Goal: Information Seeking & Learning: Find specific fact

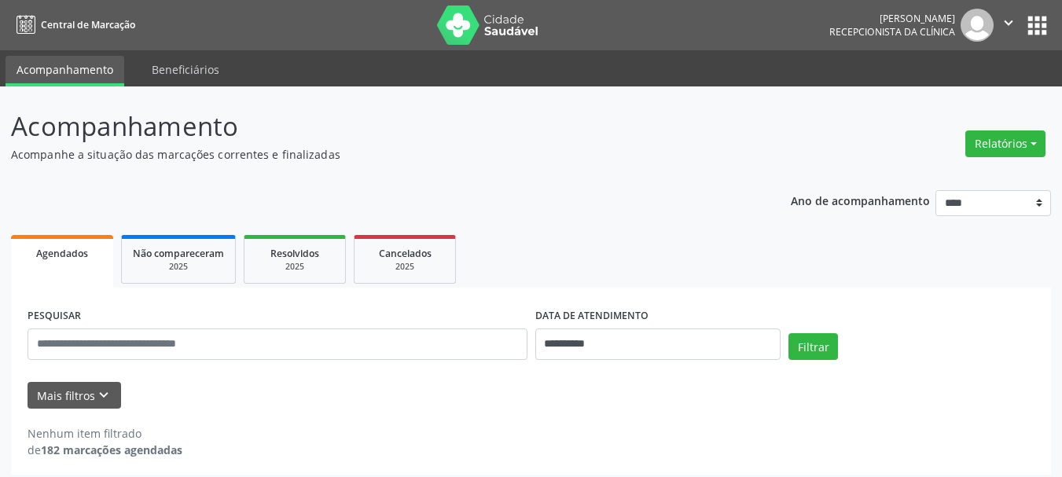
scroll to position [9, 0]
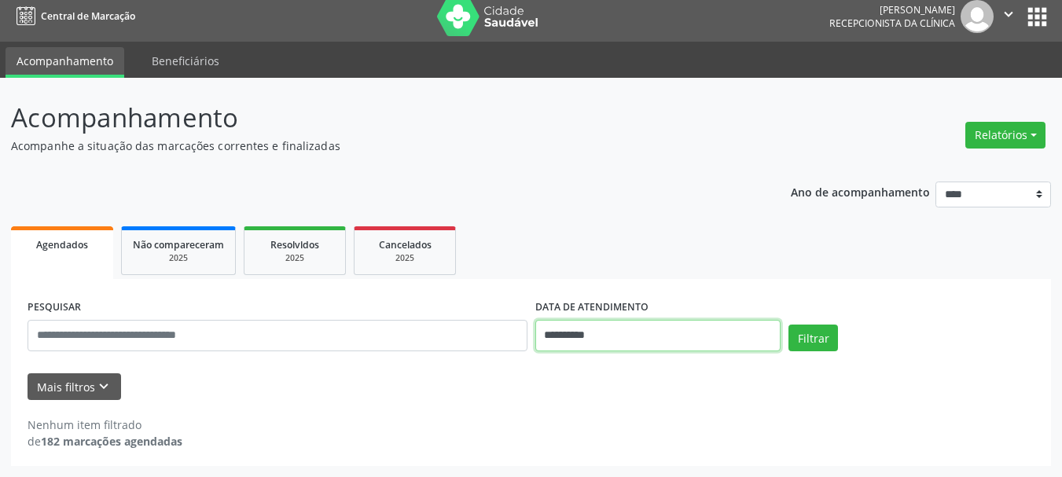
click at [600, 335] on input "**********" at bounding box center [658, 335] width 246 height 31
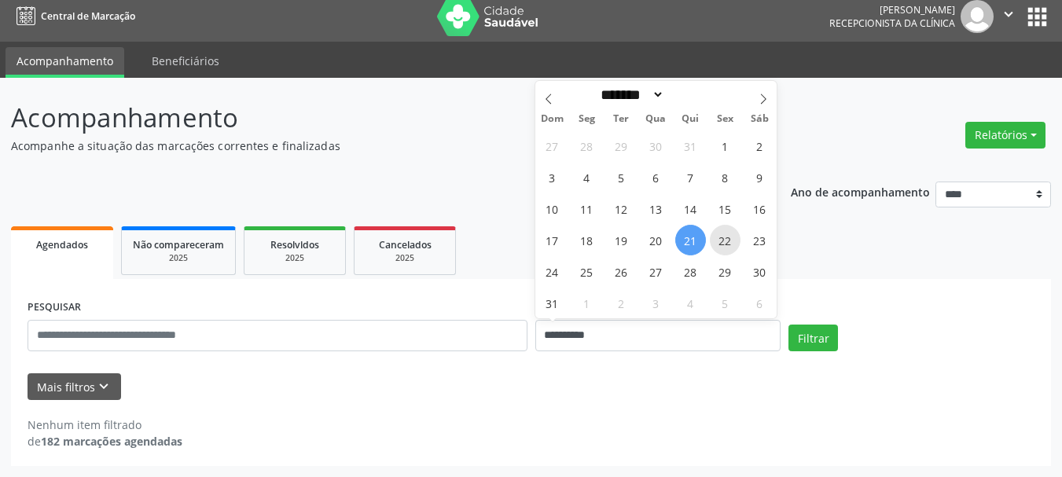
click at [727, 237] on span "22" at bounding box center [725, 240] width 31 height 31
type input "**********"
click at [589, 278] on span "25" at bounding box center [586, 271] width 31 height 31
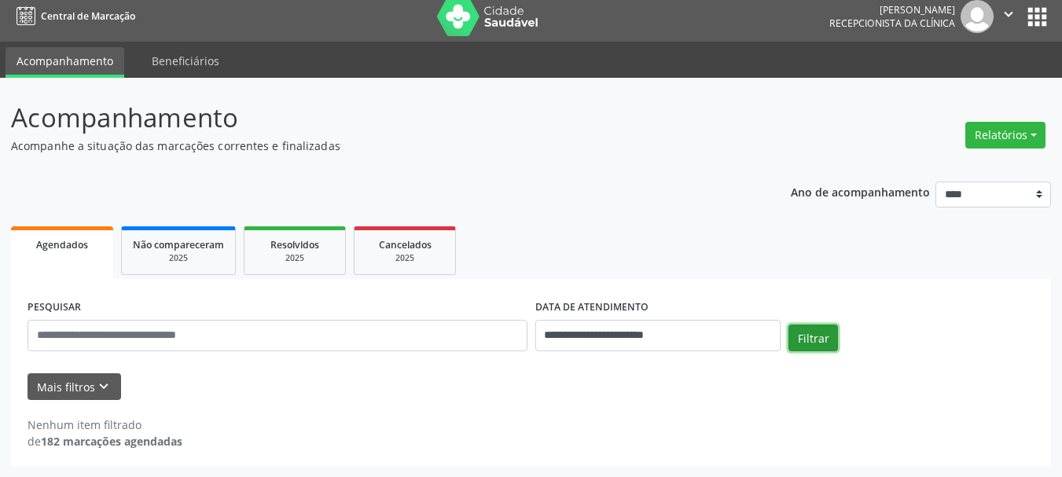
click at [819, 334] on button "Filtrar" at bounding box center [813, 338] width 50 height 27
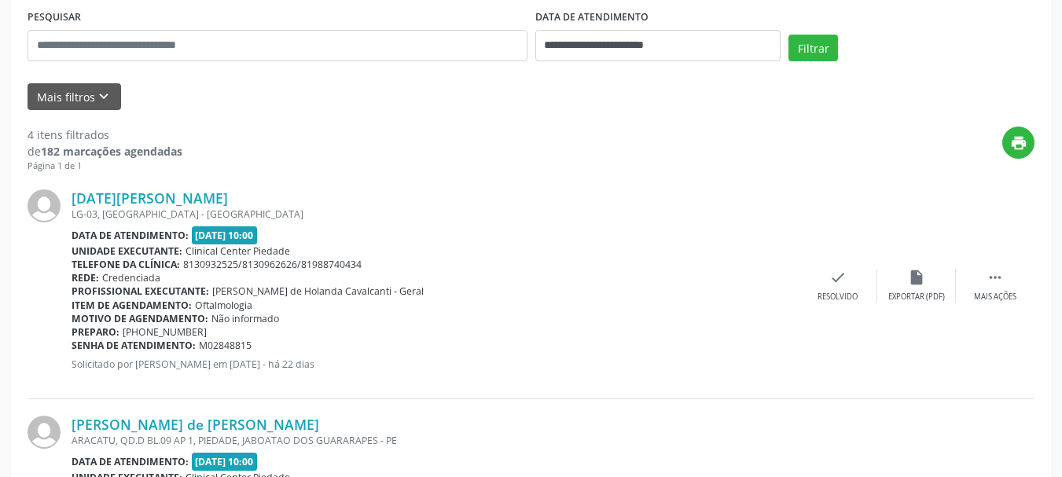
scroll to position [456, 0]
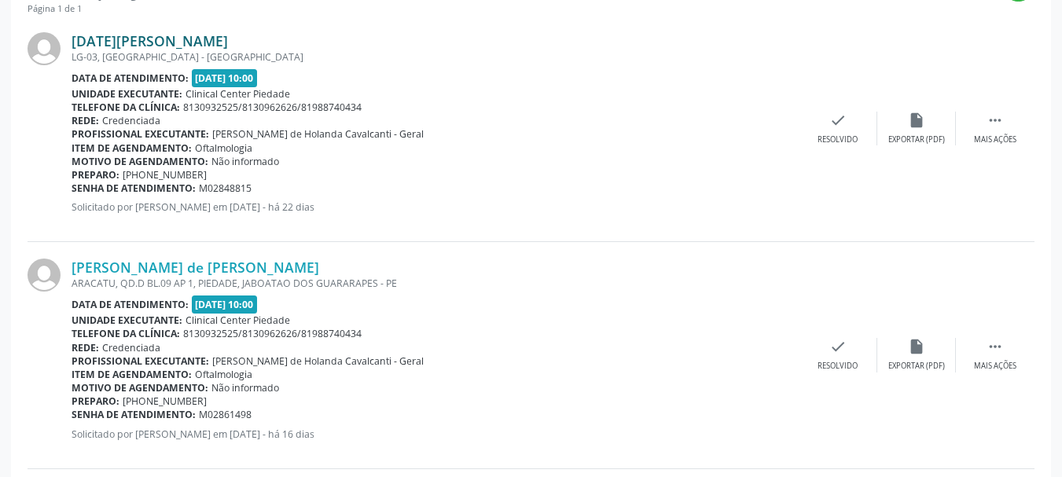
click at [228, 40] on link "[DATE][PERSON_NAME]" at bounding box center [150, 40] width 156 height 17
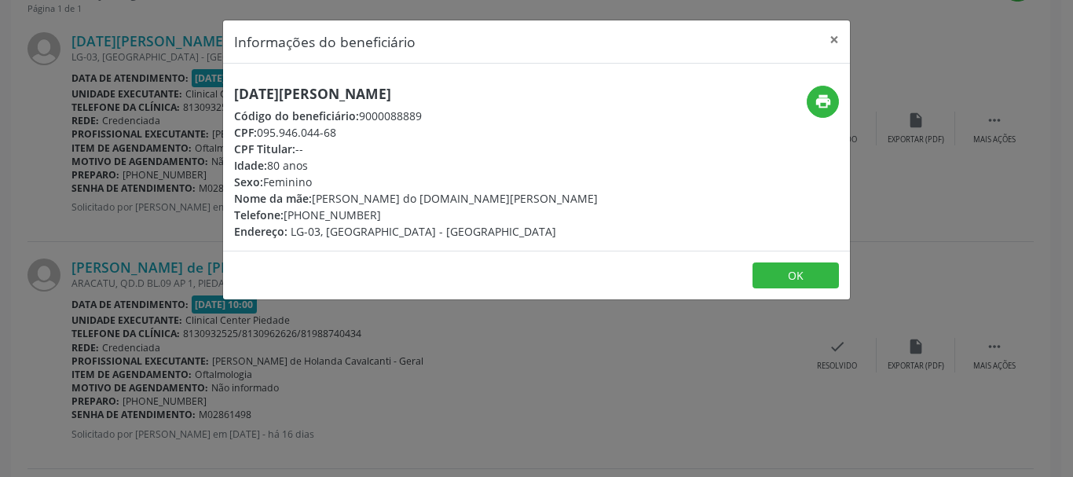
drag, startPoint x: 235, startPoint y: 94, endPoint x: 420, endPoint y: 101, distance: 184.8
click at [395, 101] on h5 "[DATE][PERSON_NAME]" at bounding box center [416, 94] width 364 height 17
click at [410, 101] on h5 "[DATE][PERSON_NAME]" at bounding box center [416, 94] width 364 height 17
click at [423, 101] on h5 "[DATE][PERSON_NAME]" at bounding box center [416, 94] width 364 height 17
drag, startPoint x: 444, startPoint y: 99, endPoint x: 479, endPoint y: 96, distance: 35.5
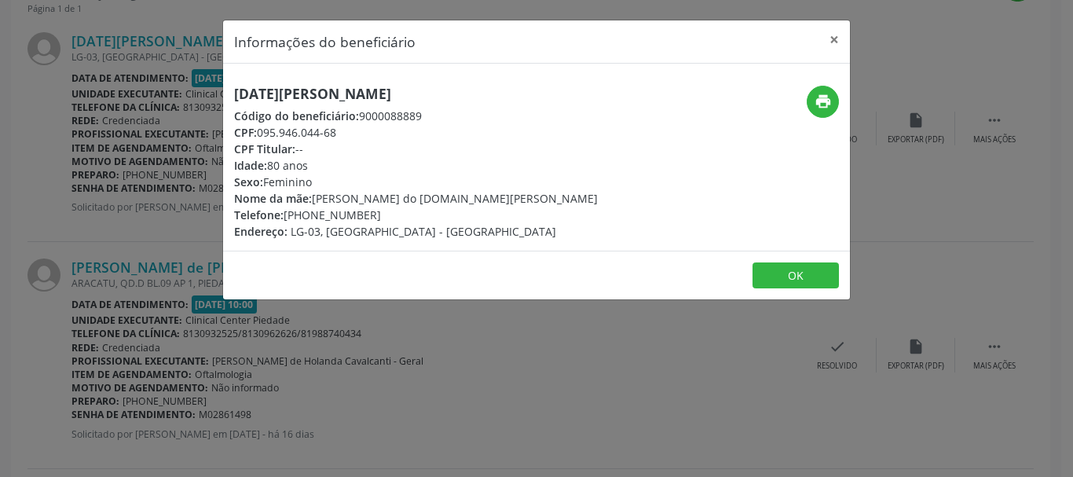
click at [479, 96] on h5 "[DATE][PERSON_NAME]" at bounding box center [416, 94] width 364 height 17
click at [490, 93] on div "[DATE][PERSON_NAME] Código do beneficiário: 9000088889 CPF: 095.946.044-68 CPF …" at bounding box center [432, 163] width 418 height 154
click at [390, 92] on h5 "[DATE][PERSON_NAME]" at bounding box center [416, 94] width 364 height 17
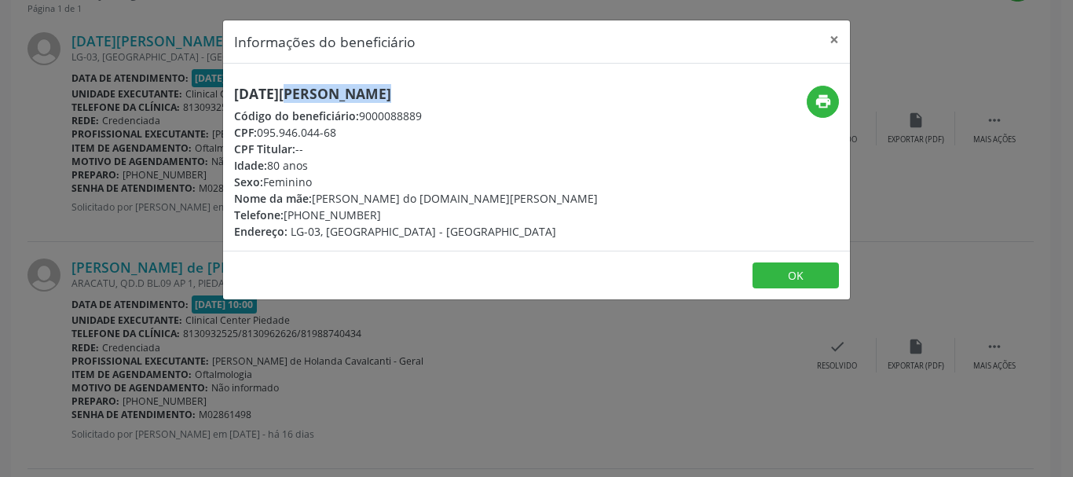
click at [390, 92] on h5 "[DATE][PERSON_NAME]" at bounding box center [416, 94] width 364 height 17
copy div "[DATE][PERSON_NAME]"
drag, startPoint x: 257, startPoint y: 134, endPoint x: 334, endPoint y: 137, distance: 77.1
click at [327, 136] on div "CPF: 095.946.044-68" at bounding box center [416, 132] width 364 height 17
click at [334, 137] on div "CPF: 095.946.044-68" at bounding box center [416, 132] width 364 height 17
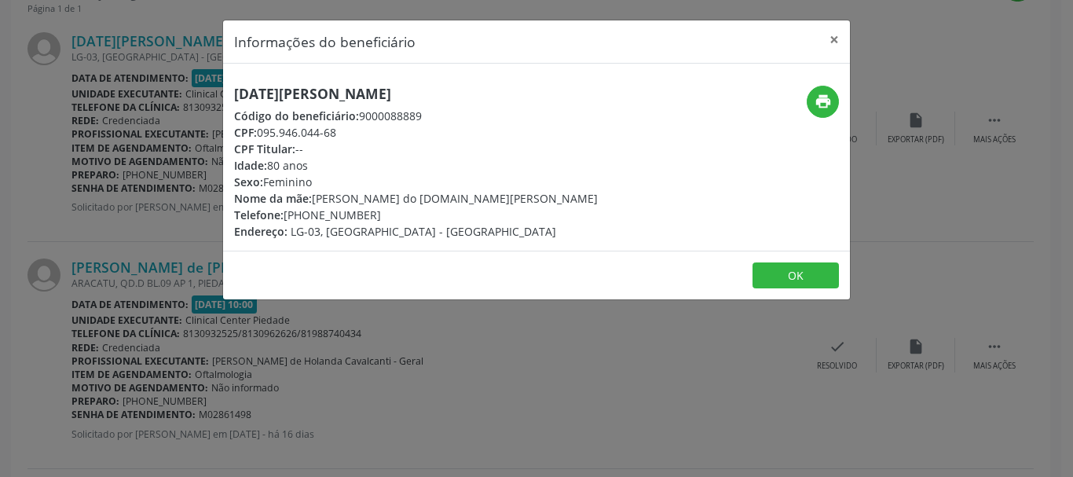
drag, startPoint x: 359, startPoint y: 143, endPoint x: 331, endPoint y: 128, distance: 32.0
click at [331, 128] on div "CPF: 095.946.044-68" at bounding box center [416, 132] width 364 height 17
drag, startPoint x: 259, startPoint y: 133, endPoint x: 347, endPoint y: 137, distance: 88.1
click at [347, 137] on div "CPF: 095.946.044-68" at bounding box center [416, 132] width 364 height 17
copy div "095.946.044-68"
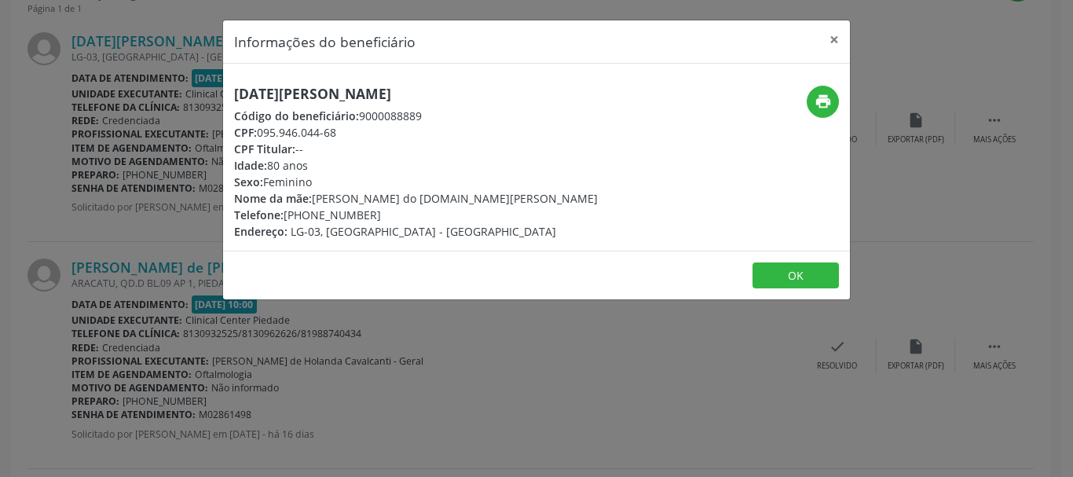
drag, startPoint x: 282, startPoint y: 216, endPoint x: 374, endPoint y: 222, distance: 92.1
click at [374, 222] on div "Telefone: [PHONE_NUMBER]" at bounding box center [416, 215] width 364 height 17
copy div "[PHONE_NUMBER]"
click at [831, 41] on button "×" at bounding box center [834, 39] width 31 height 39
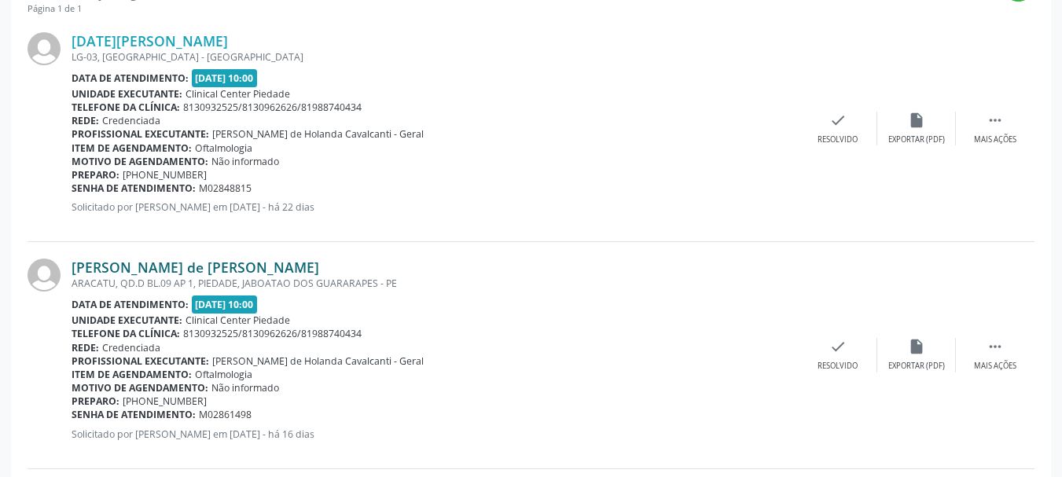
click at [164, 268] on link "[PERSON_NAME] de [PERSON_NAME]" at bounding box center [196, 267] width 248 height 17
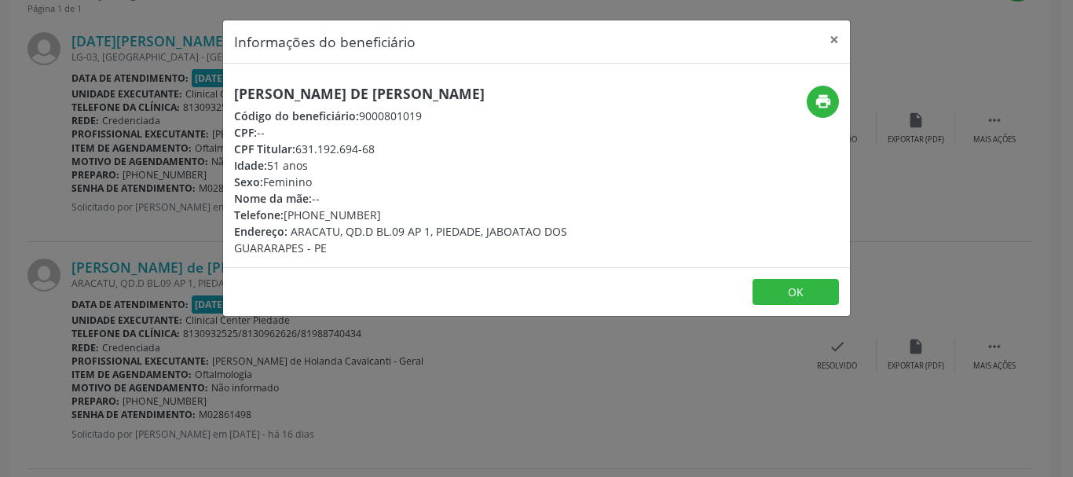
click at [234, 93] on h5 "[PERSON_NAME] de [PERSON_NAME]" at bounding box center [432, 94] width 396 height 17
drag, startPoint x: 234, startPoint y: 93, endPoint x: 297, endPoint y: 101, distance: 63.4
click at [276, 97] on h5 "[PERSON_NAME] de [PERSON_NAME]" at bounding box center [432, 94] width 396 height 17
drag, startPoint x: 418, startPoint y: 112, endPoint x: 466, endPoint y: 98, distance: 49.8
click at [465, 99] on div "[PERSON_NAME] de [PERSON_NAME] Código do beneficiário: 9000801019 CPF: -- CPF T…" at bounding box center [432, 171] width 396 height 171
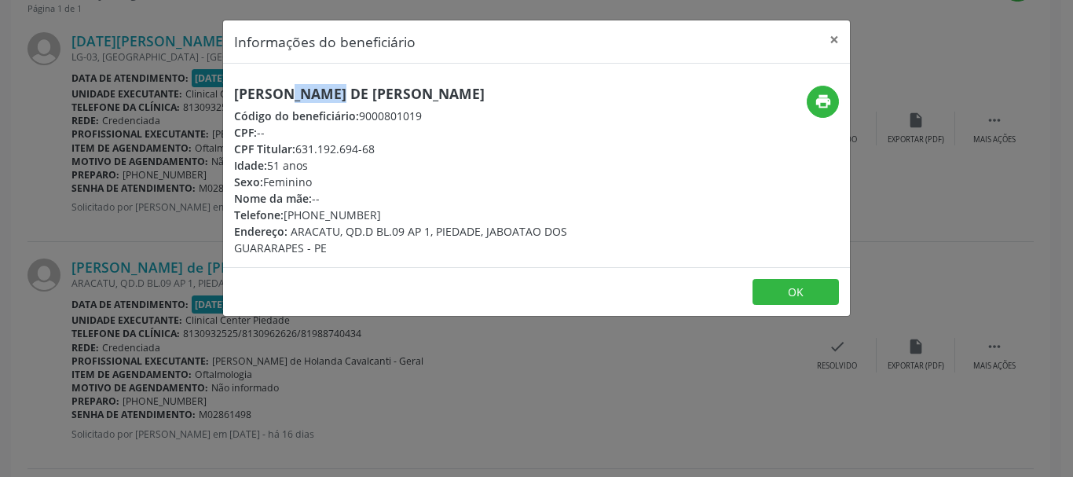
click at [466, 98] on h5 "[PERSON_NAME] de [PERSON_NAME]" at bounding box center [432, 94] width 396 height 17
drag, startPoint x: 466, startPoint y: 98, endPoint x: 388, endPoint y: 95, distance: 77.9
click at [393, 95] on h5 "[PERSON_NAME] de [PERSON_NAME]" at bounding box center [432, 94] width 396 height 17
drag, startPoint x: 373, startPoint y: 94, endPoint x: 270, endPoint y: 86, distance: 104.0
click at [270, 86] on h5 "[PERSON_NAME] de [PERSON_NAME]" at bounding box center [432, 94] width 396 height 17
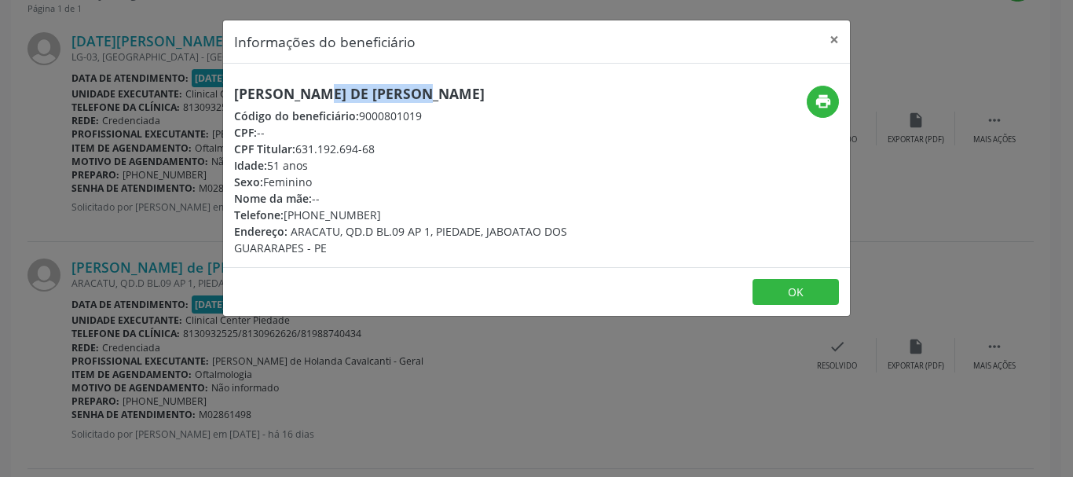
click at [270, 86] on h5 "[PERSON_NAME] de [PERSON_NAME]" at bounding box center [432, 94] width 396 height 17
click at [269, 86] on h5 "[PERSON_NAME] de [PERSON_NAME]" at bounding box center [432, 94] width 396 height 17
drag, startPoint x: 297, startPoint y: 149, endPoint x: 379, endPoint y: 144, distance: 81.9
click at [379, 144] on div "CPF Titular: 631.192.694-68" at bounding box center [432, 149] width 396 height 17
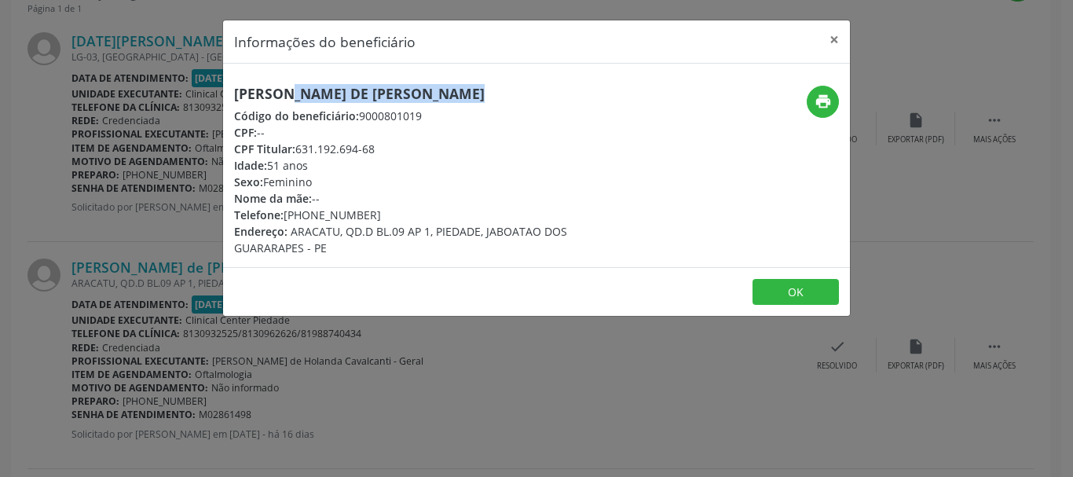
click at [380, 144] on div "CPF Titular: 631.192.694-68" at bounding box center [432, 149] width 396 height 17
click at [339, 152] on div "CPF Titular: 631.192.694-68" at bounding box center [432, 149] width 396 height 17
click at [384, 149] on div "CPF Titular: 631.192.694-68" at bounding box center [432, 149] width 396 height 17
click at [832, 45] on button "×" at bounding box center [834, 39] width 31 height 39
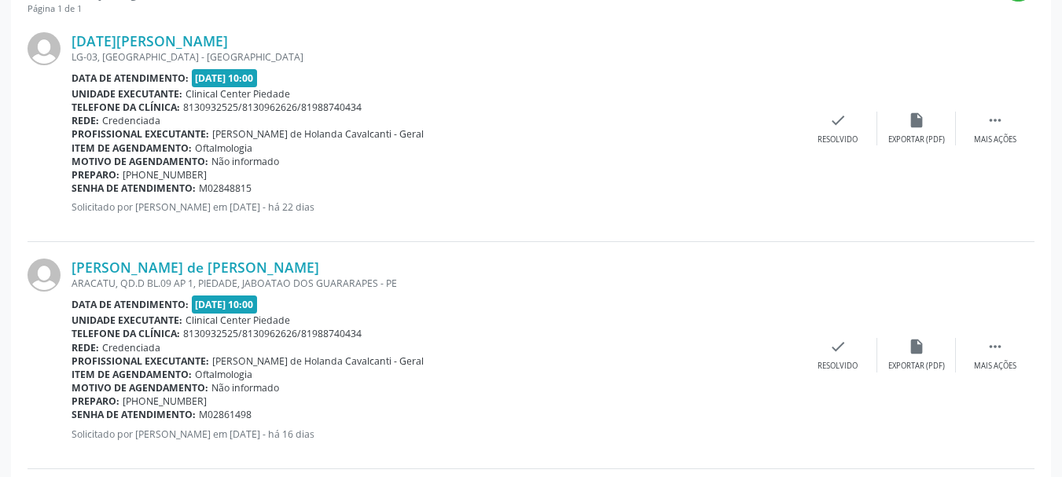
scroll to position [692, 0]
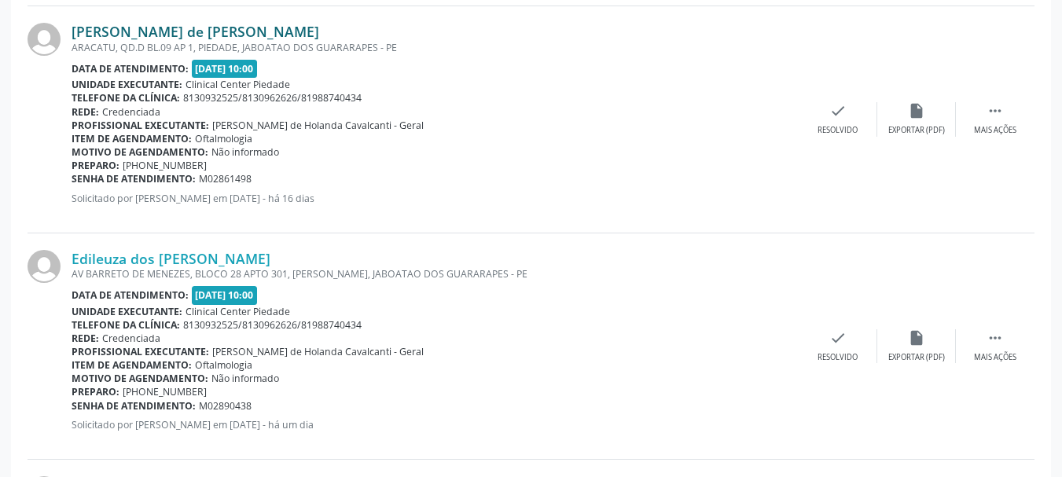
click at [224, 31] on link "[PERSON_NAME] de [PERSON_NAME]" at bounding box center [196, 31] width 248 height 17
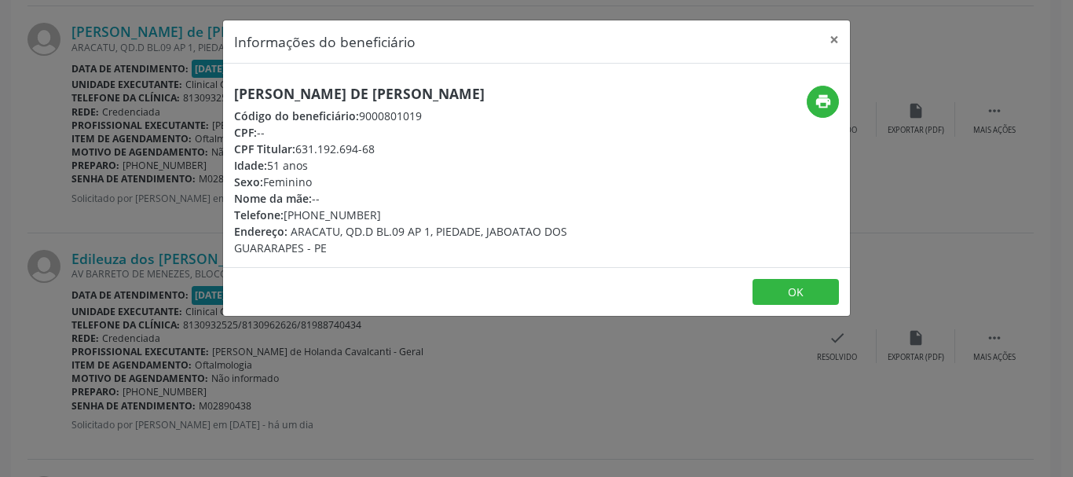
click at [295, 145] on span "CPF Titular:" at bounding box center [264, 148] width 61 height 15
drag, startPoint x: 296, startPoint y: 145, endPoint x: 380, endPoint y: 149, distance: 84.1
click at [380, 149] on div "CPF Titular: 631.192.694-68" at bounding box center [432, 149] width 396 height 17
copy div "631.192.694-68"
drag, startPoint x: 285, startPoint y: 214, endPoint x: 385, endPoint y: 215, distance: 99.8
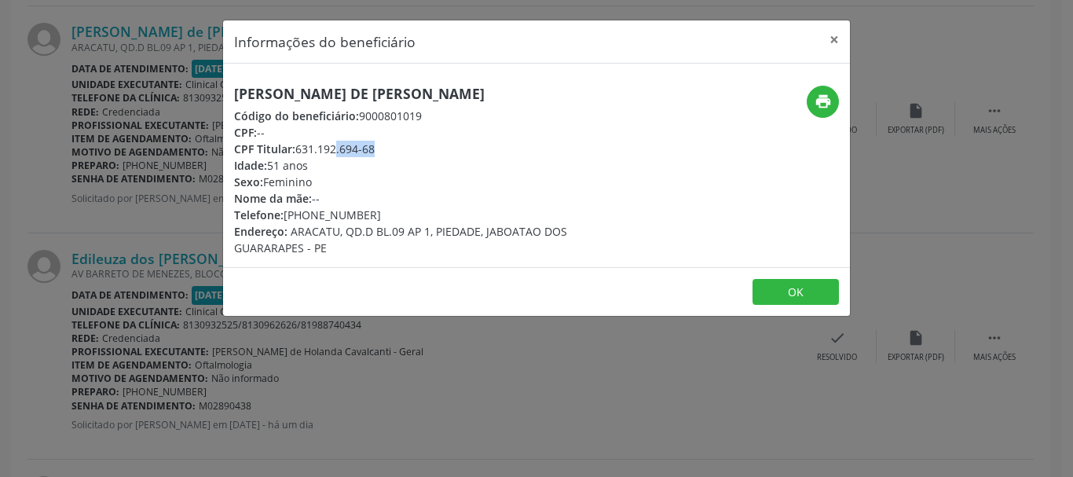
click at [385, 215] on div "Telefone: [PHONE_NUMBER]" at bounding box center [432, 215] width 396 height 17
copy div "[PHONE_NUMBER]"
click at [838, 37] on button "×" at bounding box center [834, 39] width 31 height 39
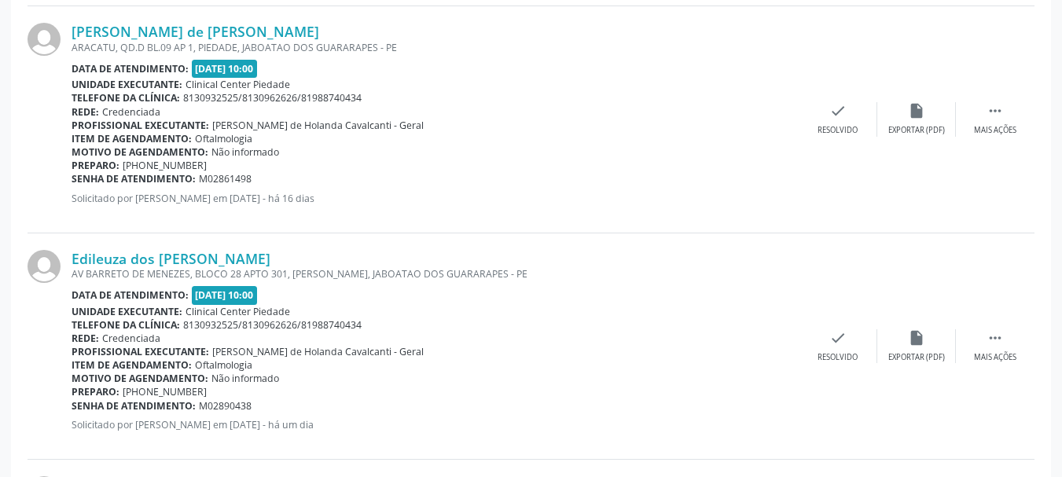
scroll to position [770, 0]
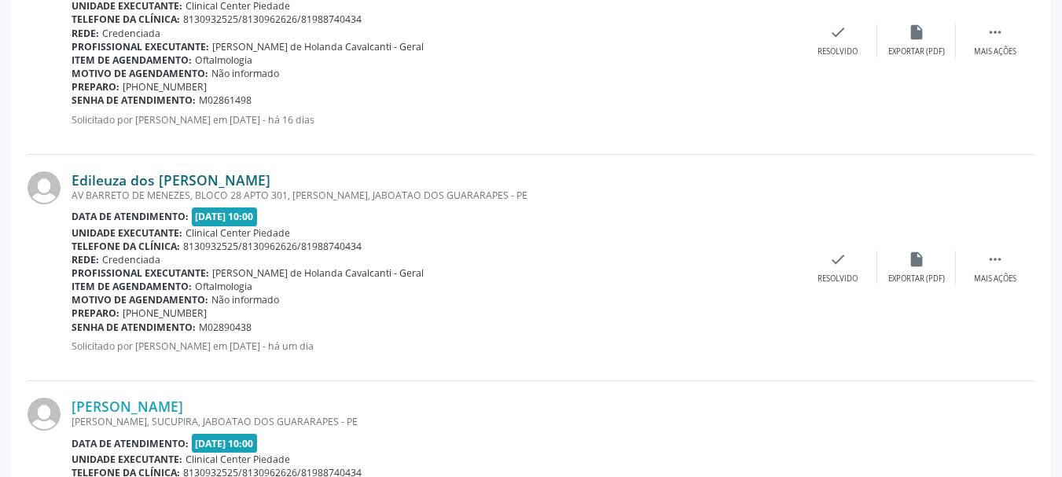
click at [110, 174] on link "Edileuza dos [PERSON_NAME]" at bounding box center [171, 179] width 199 height 17
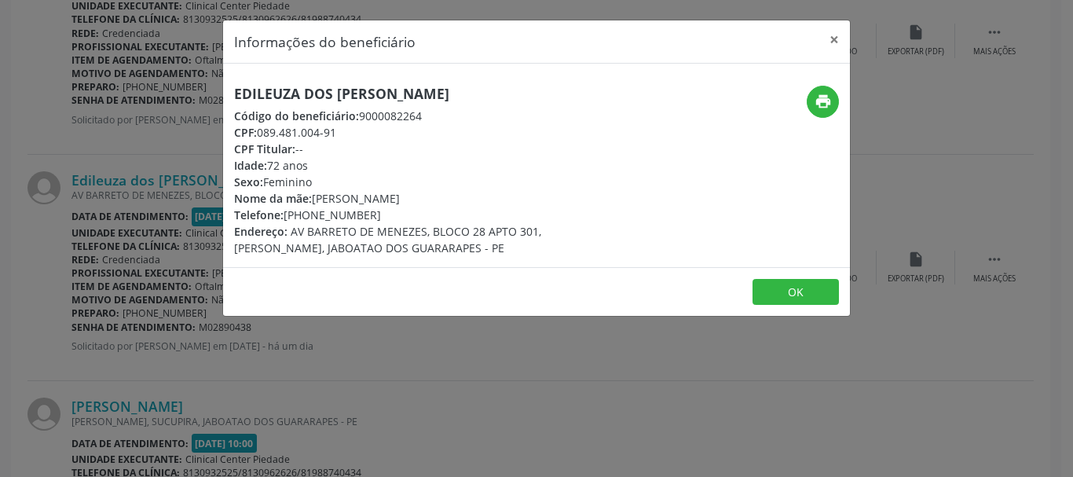
click at [285, 95] on h5 "Edileuza dos [PERSON_NAME]" at bounding box center [432, 94] width 396 height 17
copy div "Edileuza dos [PERSON_NAME]"
drag, startPoint x: 283, startPoint y: 215, endPoint x: 373, endPoint y: 225, distance: 91.0
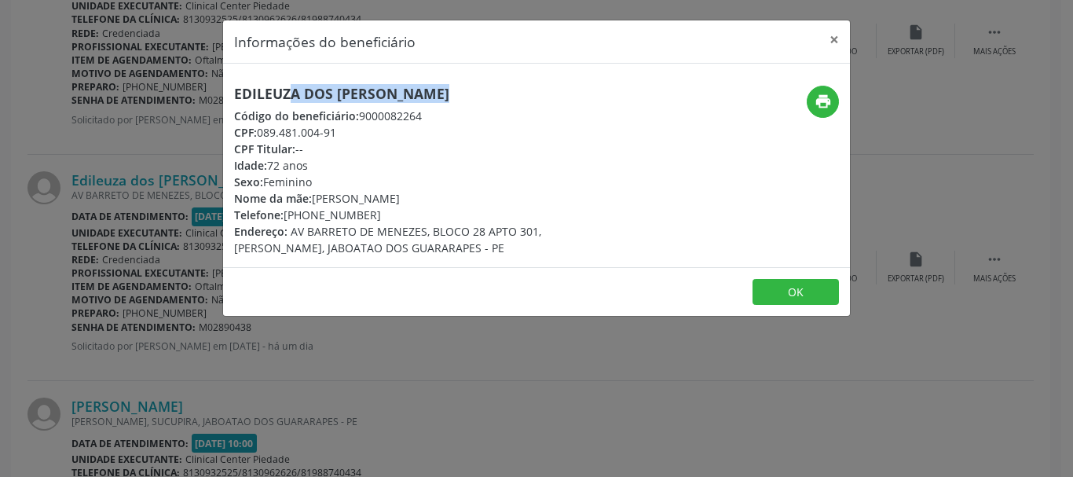
click at [373, 225] on div "Edileuza dos [PERSON_NAME] Código do beneficiário: 9000082264 CPF: 089.481.004-…" at bounding box center [432, 171] width 396 height 171
click at [380, 211] on div "Telefone: [PHONE_NUMBER]" at bounding box center [432, 215] width 396 height 17
drag, startPoint x: 284, startPoint y: 212, endPoint x: 380, endPoint y: 213, distance: 95.9
click at [380, 213] on div "Telefone: [PHONE_NUMBER]" at bounding box center [432, 215] width 396 height 17
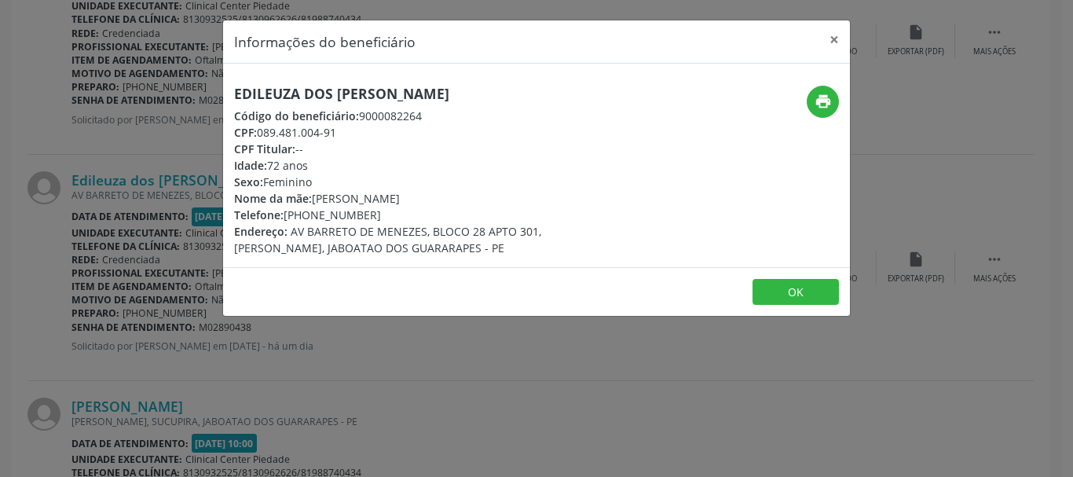
click at [380, 213] on div "Telefone: [PHONE_NUMBER]" at bounding box center [432, 215] width 396 height 17
drag, startPoint x: 281, startPoint y: 214, endPoint x: 370, endPoint y: 215, distance: 88.8
click at [370, 215] on div "Telefone: [PHONE_NUMBER]" at bounding box center [432, 215] width 396 height 17
copy div ": [PHONE_NUMBER]"
drag, startPoint x: 255, startPoint y: 129, endPoint x: 326, endPoint y: 126, distance: 71.6
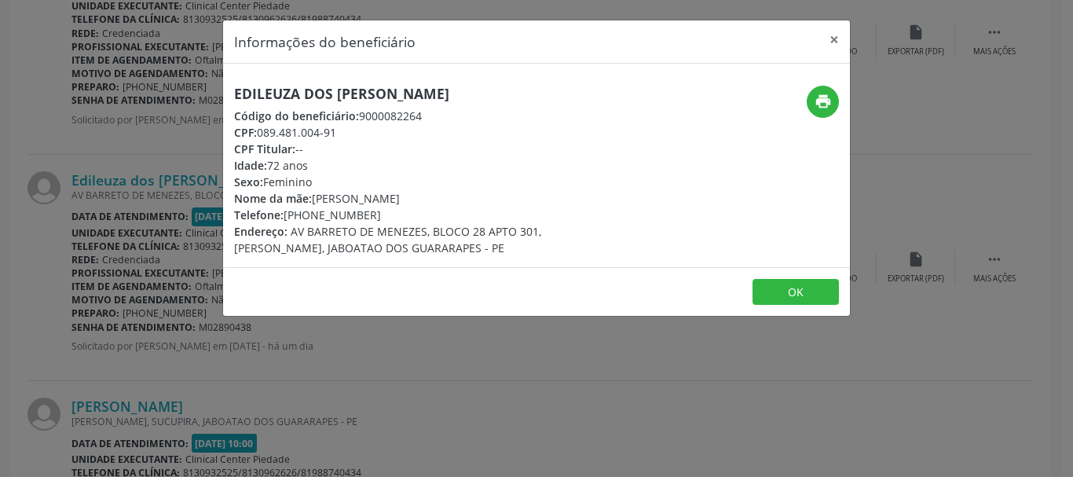
click at [322, 126] on div "CPF: 089.481.004-91" at bounding box center [432, 132] width 396 height 17
click at [337, 127] on div "CPF: 089.481.004-91" at bounding box center [432, 132] width 396 height 17
click at [348, 138] on div "CPF: 089.481.004-91" at bounding box center [432, 132] width 396 height 17
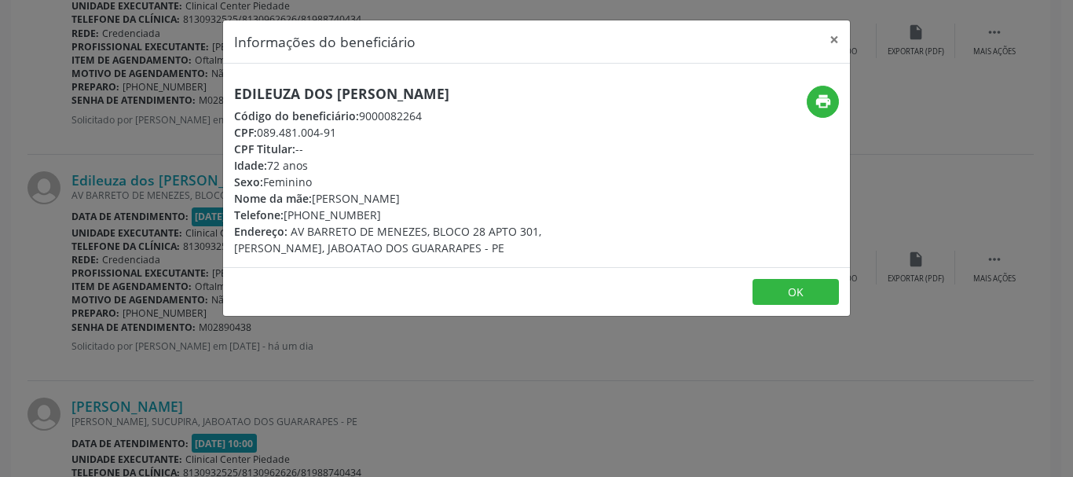
drag, startPoint x: 345, startPoint y: 129, endPoint x: 259, endPoint y: 138, distance: 86.2
click at [259, 138] on div "CPF: 089.481.004-91" at bounding box center [432, 132] width 396 height 17
copy div "089.481.004-91"
click at [544, 179] on div "Sexo: [GEOGRAPHIC_DATA]" at bounding box center [432, 182] width 396 height 17
drag, startPoint x: 284, startPoint y: 212, endPoint x: 380, endPoint y: 224, distance: 96.6
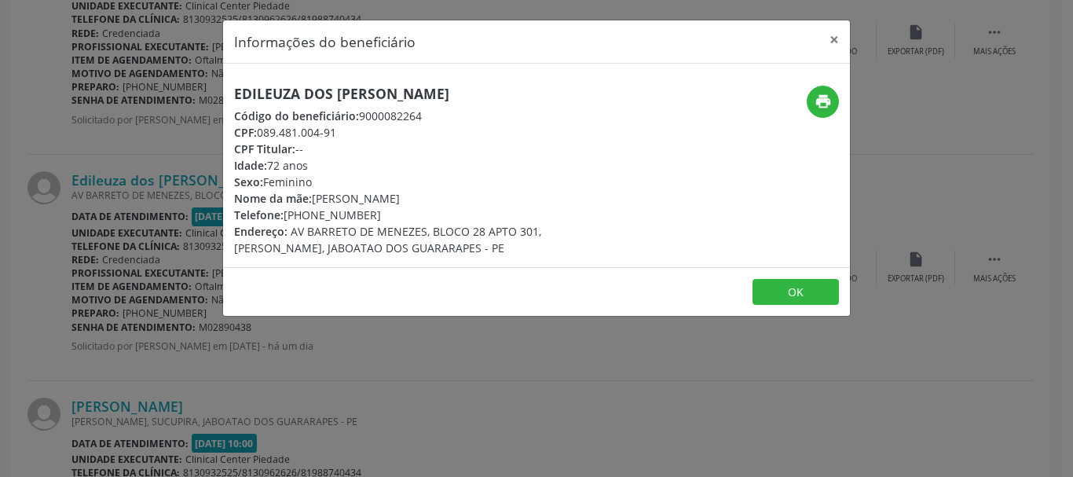
click at [377, 224] on div "Edileuza dos [PERSON_NAME] Código do beneficiário: 9000082264 CPF: 089.481.004-…" at bounding box center [432, 171] width 396 height 171
drag, startPoint x: 391, startPoint y: 226, endPoint x: 368, endPoint y: 211, distance: 26.8
click at [368, 211] on div "Edileuza dos [PERSON_NAME] Código do beneficiário: 9000082264 CPF: 089.481.004-…" at bounding box center [432, 171] width 396 height 171
click at [367, 211] on div "Telefone: [PHONE_NUMBER]" at bounding box center [432, 215] width 396 height 17
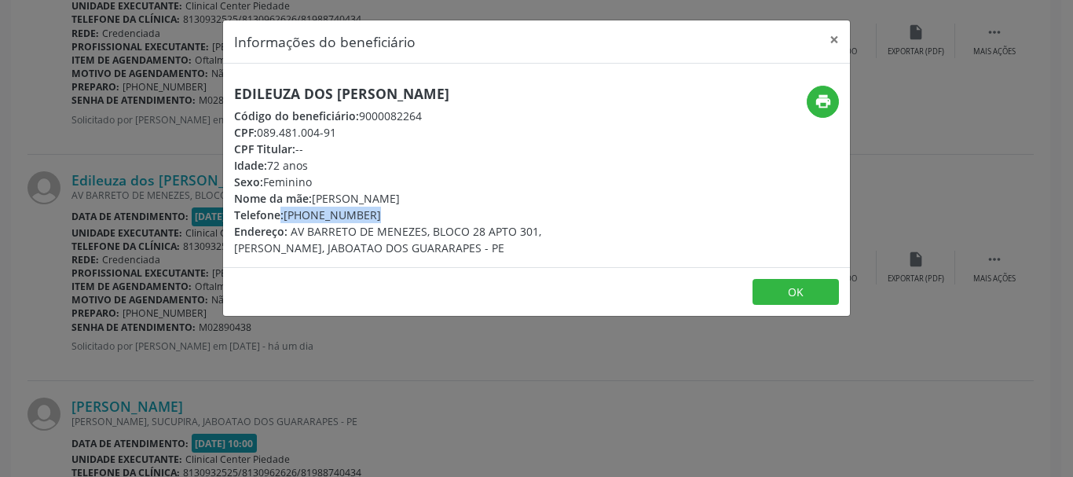
drag, startPoint x: 367, startPoint y: 211, endPoint x: 357, endPoint y: 215, distance: 10.7
click at [357, 215] on div "Telefone: [PHONE_NUMBER]" at bounding box center [432, 215] width 396 height 17
click at [278, 214] on span "Telefone:" at bounding box center [259, 214] width 50 height 15
drag, startPoint x: 284, startPoint y: 212, endPoint x: 369, endPoint y: 219, distance: 86.0
click at [369, 219] on div "Telefone: [PHONE_NUMBER]" at bounding box center [432, 215] width 396 height 17
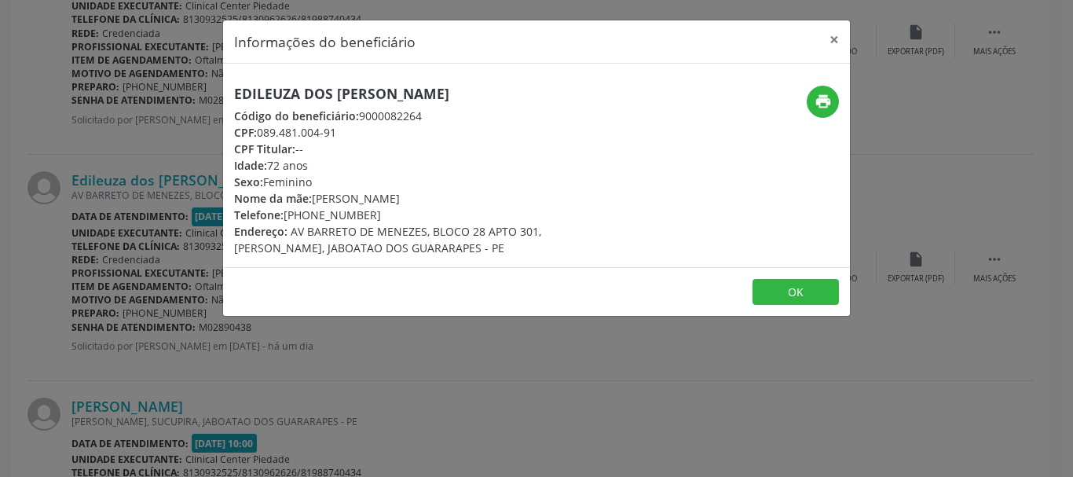
copy div "[PHONE_NUMBER]"
click at [826, 37] on button "×" at bounding box center [834, 39] width 31 height 39
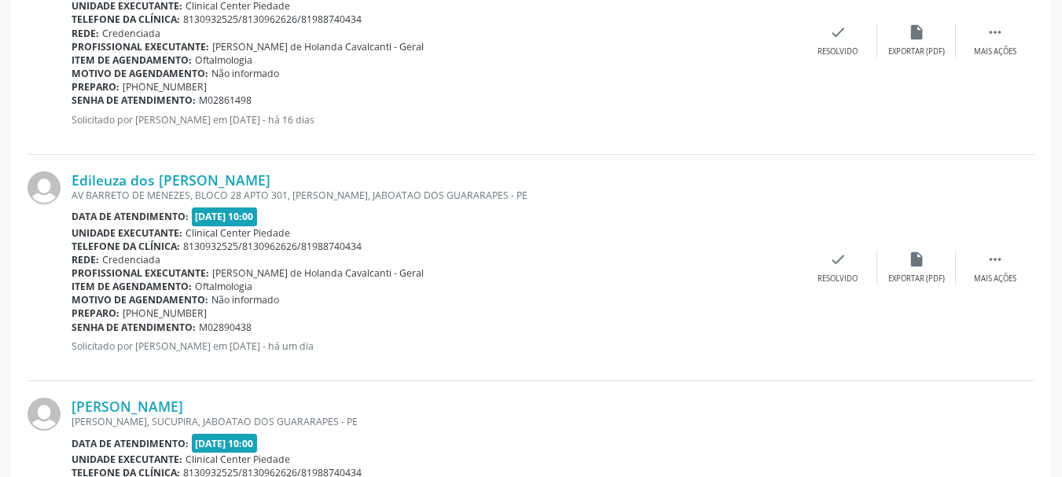
scroll to position [927, 0]
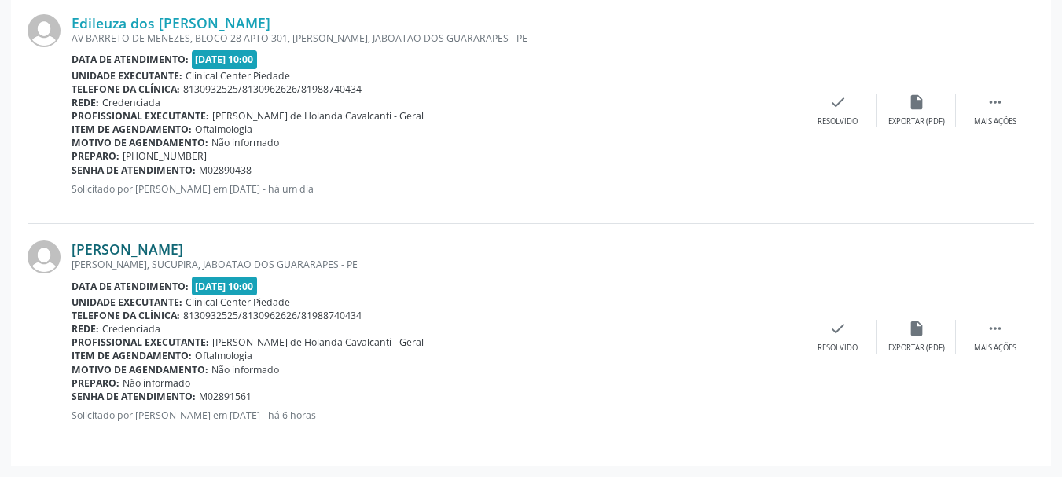
click at [134, 243] on link "[PERSON_NAME]" at bounding box center [128, 248] width 112 height 17
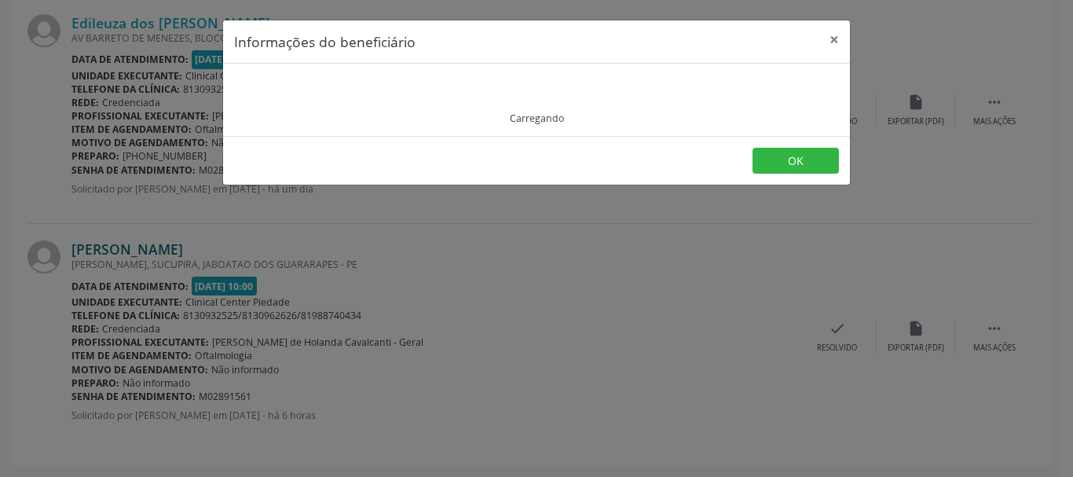
click at [134, 243] on div "Informações do beneficiário × Carregando OK" at bounding box center [536, 238] width 1073 height 477
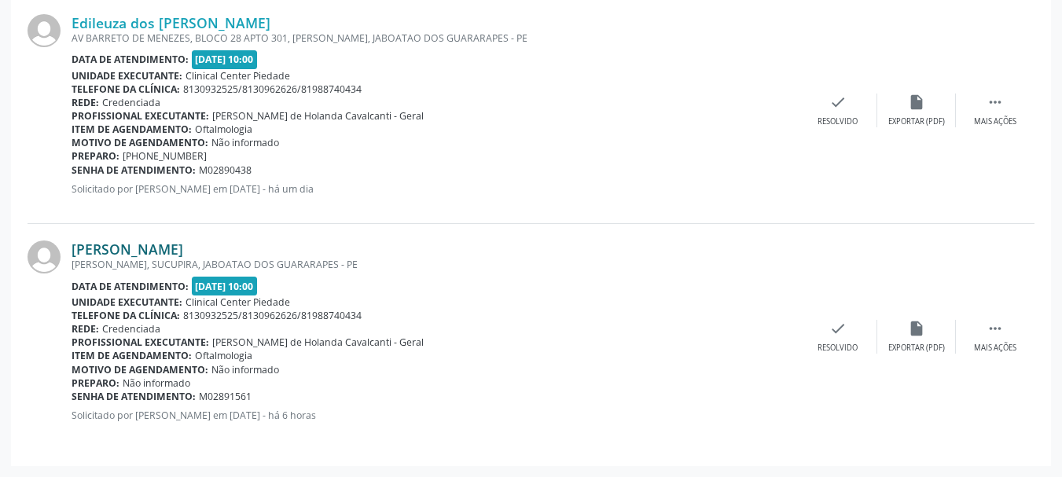
click at [134, 251] on link "[PERSON_NAME]" at bounding box center [128, 248] width 112 height 17
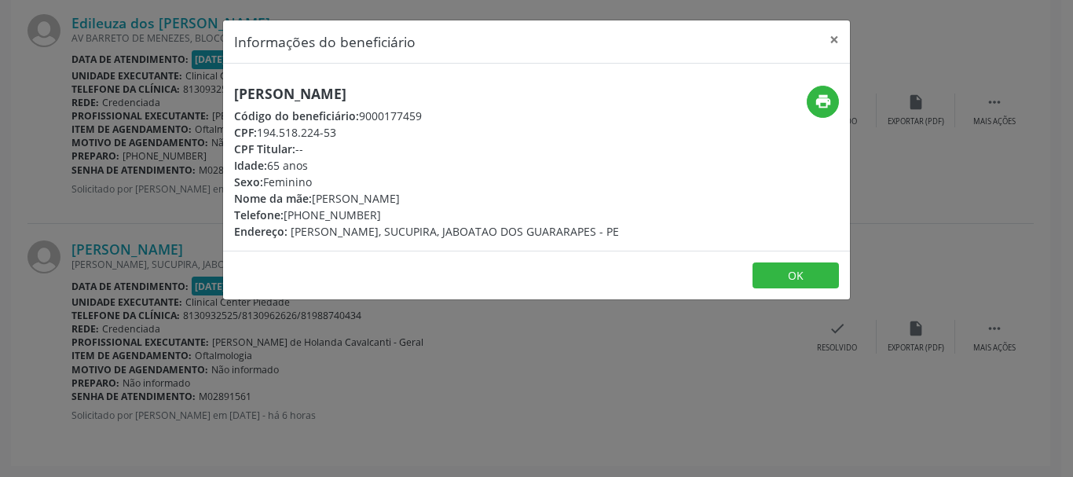
drag, startPoint x: 412, startPoint y: 87, endPoint x: 347, endPoint y: 86, distance: 64.4
click at [365, 86] on h5 "[PERSON_NAME]" at bounding box center [426, 94] width 385 height 17
drag, startPoint x: 325, startPoint y: 86, endPoint x: 311, endPoint y: 86, distance: 13.4
click at [319, 86] on h5 "[PERSON_NAME]" at bounding box center [426, 94] width 385 height 17
click at [260, 89] on h5 "[PERSON_NAME]" at bounding box center [426, 94] width 385 height 17
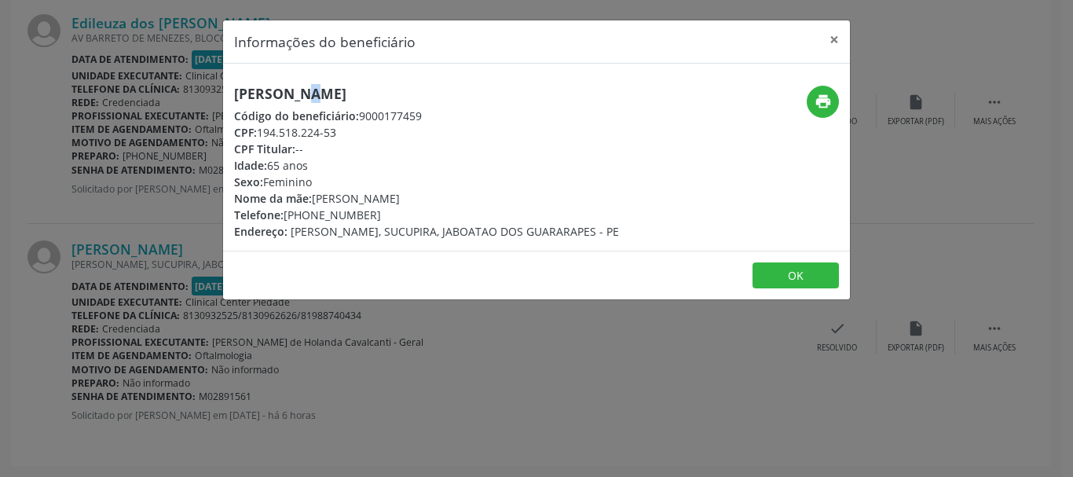
click at [259, 89] on h5 "[PERSON_NAME]" at bounding box center [426, 94] width 385 height 17
click at [233, 92] on div "[PERSON_NAME] Código do beneficiário: 9000177459 CPF: 194.518.224-53 CPF Titula…" at bounding box center [432, 163] width 418 height 154
click at [241, 89] on h5 "[PERSON_NAME]" at bounding box center [426, 94] width 385 height 17
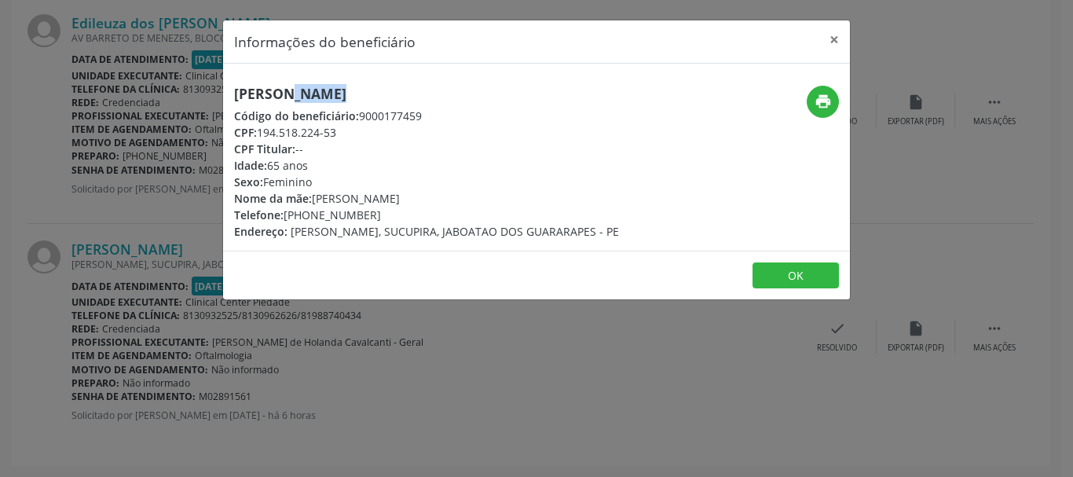
click at [241, 89] on h5 "[PERSON_NAME]" at bounding box center [426, 94] width 385 height 17
copy div "[PERSON_NAME]"
drag, startPoint x: 256, startPoint y: 134, endPoint x: 361, endPoint y: 129, distance: 105.4
click at [361, 129] on div "CPF: 194.518.224-53" at bounding box center [426, 132] width 385 height 17
drag, startPoint x: 287, startPoint y: 214, endPoint x: 383, endPoint y: 211, distance: 95.9
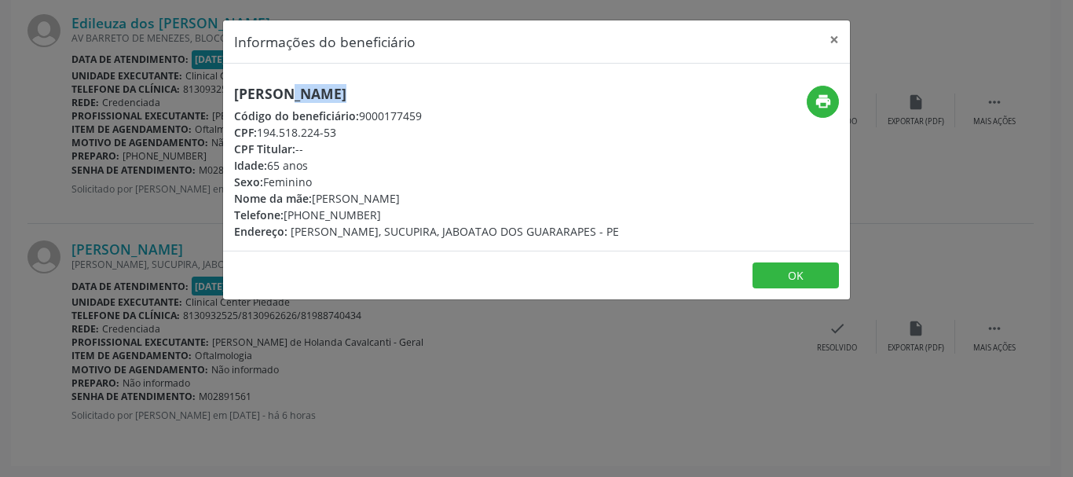
click at [383, 211] on div "Telefone: [PHONE_NUMBER]" at bounding box center [426, 215] width 385 height 17
click at [384, 205] on div "Nome da mãe: [PERSON_NAME]" at bounding box center [426, 198] width 385 height 17
drag, startPoint x: 290, startPoint y: 215, endPoint x: 391, endPoint y: 211, distance: 100.7
click at [391, 211] on div "Telefone: [PHONE_NUMBER]" at bounding box center [426, 215] width 385 height 17
drag, startPoint x: 259, startPoint y: 131, endPoint x: 347, endPoint y: 134, distance: 88.1
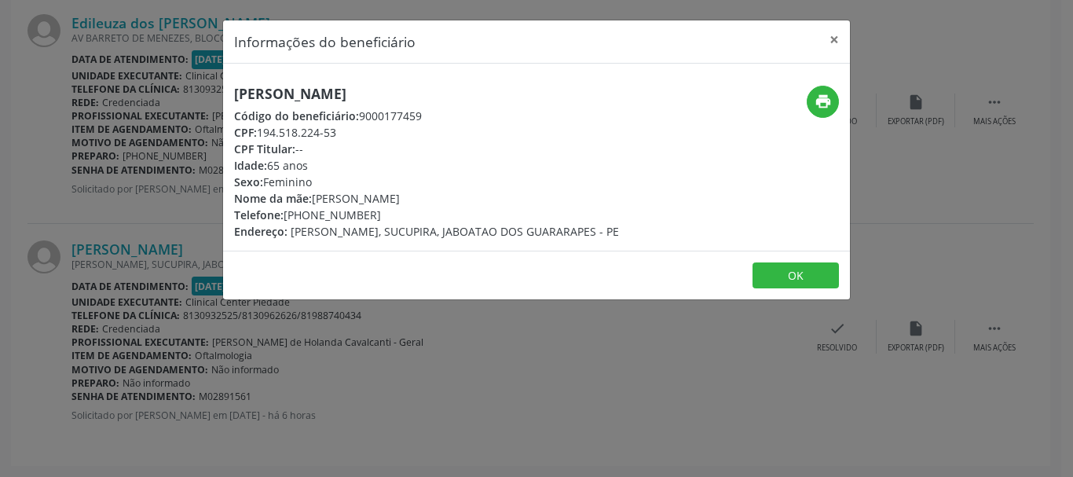
click at [347, 134] on div "CPF: 194.518.224-53" at bounding box center [426, 132] width 385 height 17
drag, startPoint x: 357, startPoint y: 115, endPoint x: 436, endPoint y: 116, distance: 79.4
click at [436, 116] on div "Código do beneficiário: 9000177459" at bounding box center [426, 116] width 385 height 17
click at [831, 41] on button "×" at bounding box center [834, 39] width 31 height 39
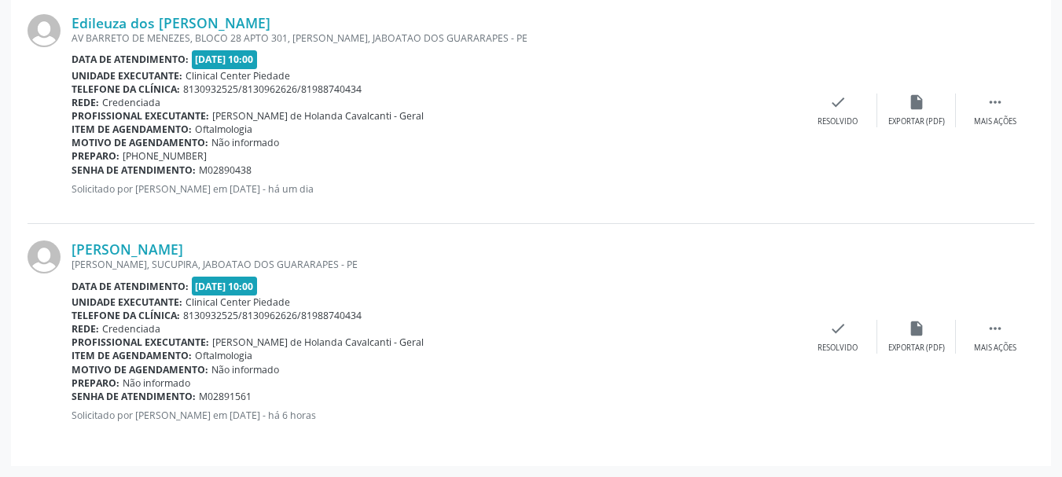
click at [595, 251] on div "[PERSON_NAME]" at bounding box center [435, 248] width 727 height 17
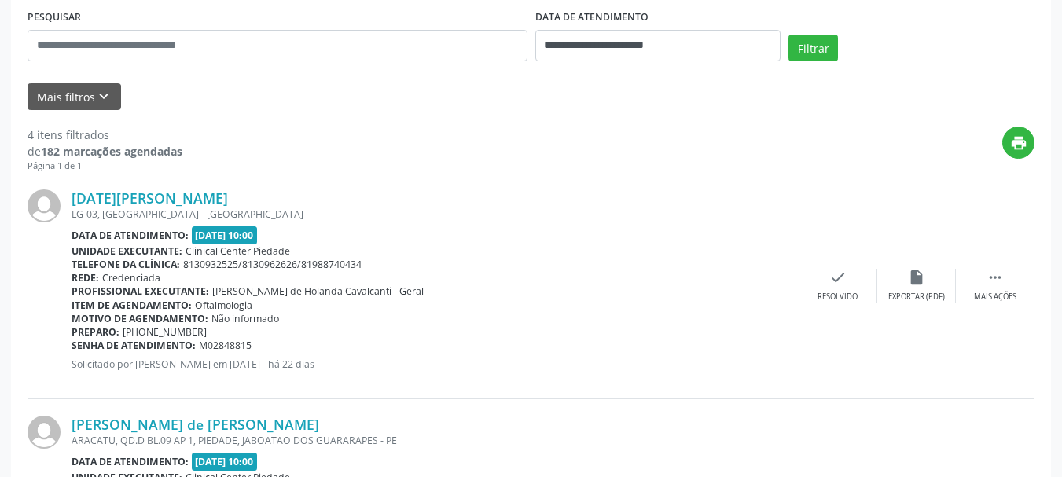
scroll to position [220, 0]
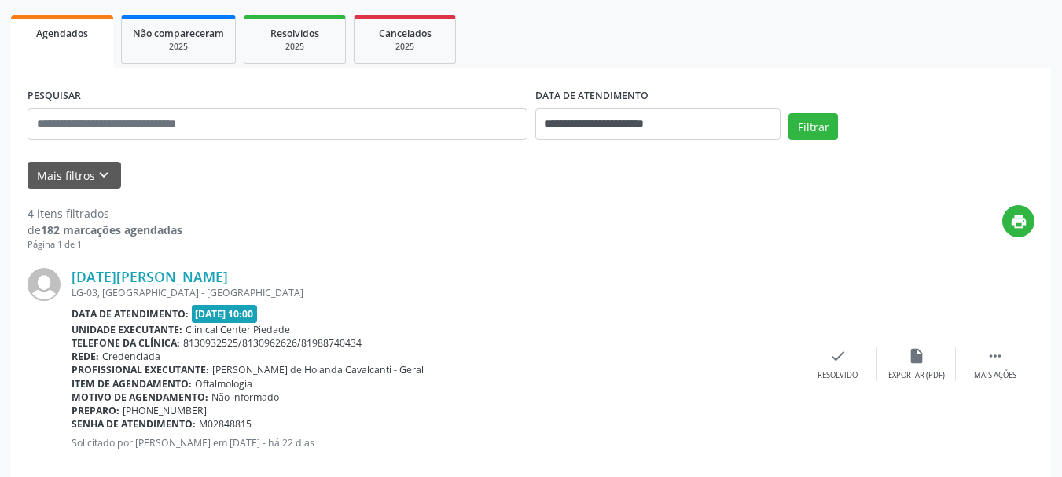
click at [510, 233] on div "print" at bounding box center [608, 228] width 852 height 46
